Goal: Book appointment/travel/reservation

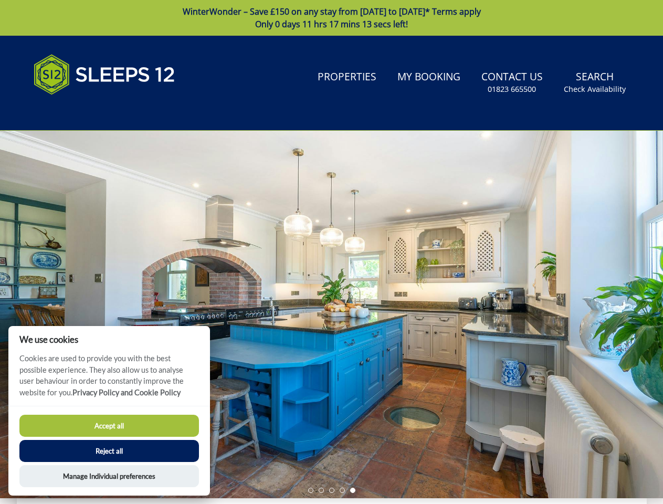
click at [331, 252] on div at bounding box center [331, 315] width 663 height 368
click at [595, 82] on link "Search Check Availability" at bounding box center [595, 83] width 70 height 34
click at [331, 315] on div at bounding box center [331, 315] width 663 height 368
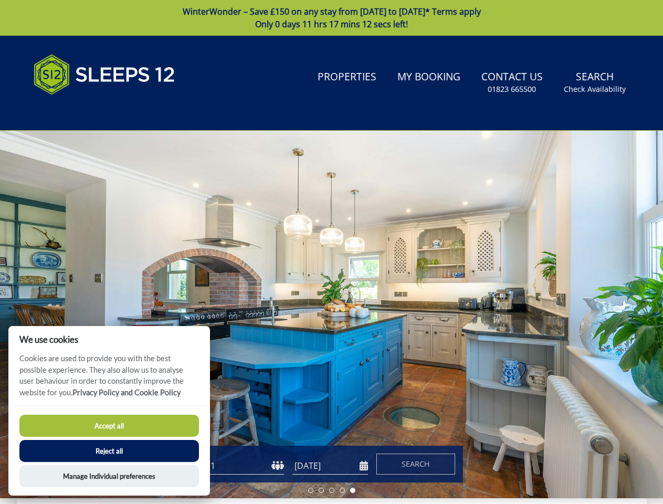
click at [311, 490] on li at bounding box center [310, 490] width 5 height 5
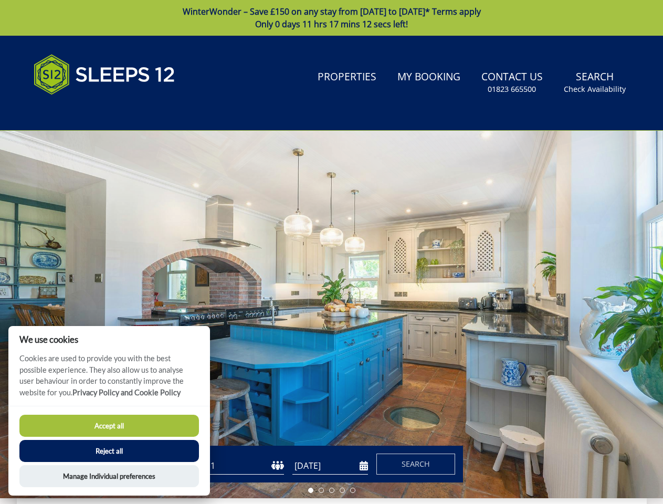
click at [321, 490] on li at bounding box center [321, 490] width 5 height 5
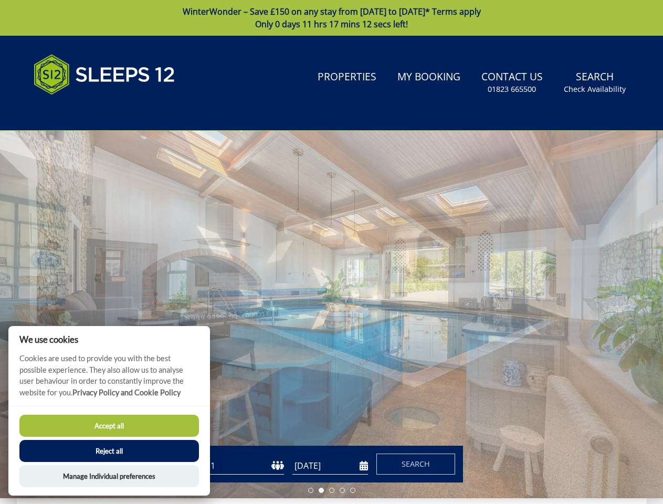
click at [332, 490] on li at bounding box center [331, 490] width 5 height 5
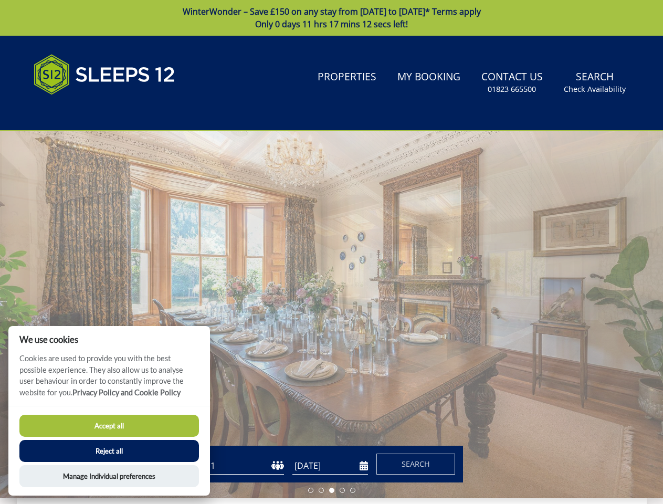
click at [342, 490] on li at bounding box center [342, 490] width 5 height 5
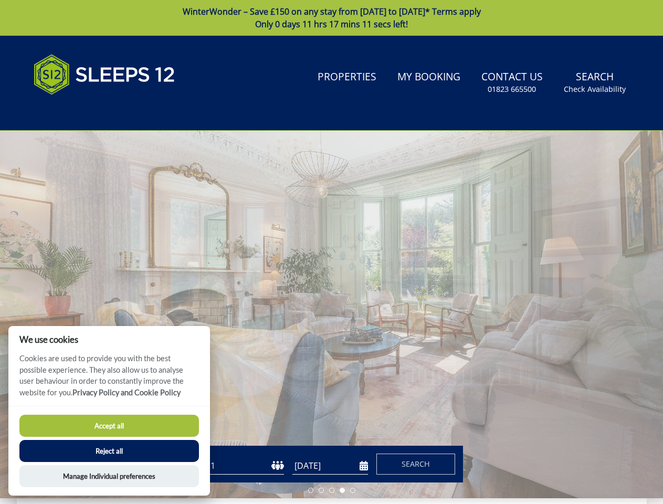
click at [353, 490] on li at bounding box center [352, 490] width 5 height 5
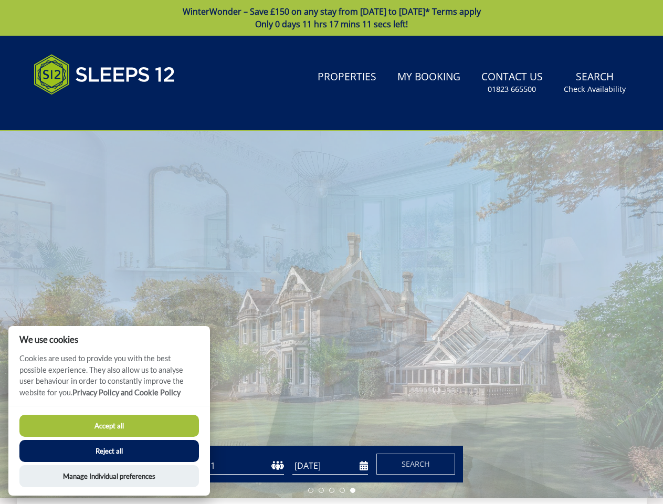
click at [109, 426] on button "Accept all" at bounding box center [109, 426] width 180 height 22
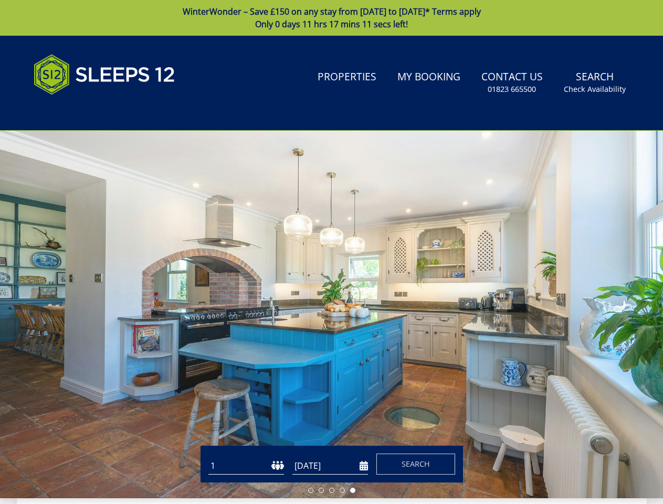
click at [109, 454] on button "Reject all" at bounding box center [109, 465] width 180 height 22
